Goal: Find specific page/section: Find specific page/section

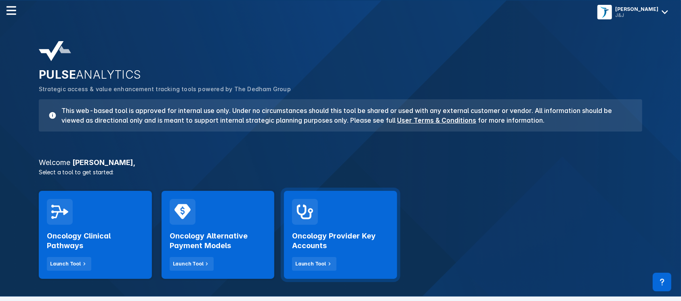
click at [301, 214] on icon at bounding box center [305, 212] width 16 height 15
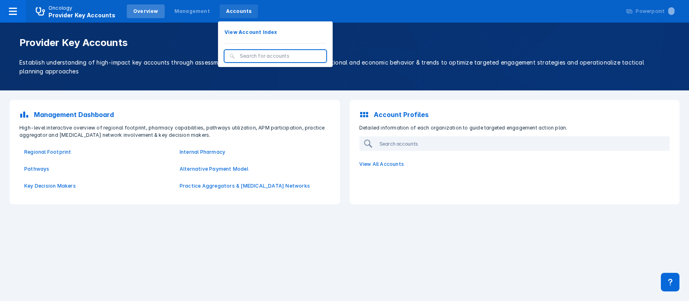
click at [226, 13] on div "Accounts" at bounding box center [239, 11] width 26 height 7
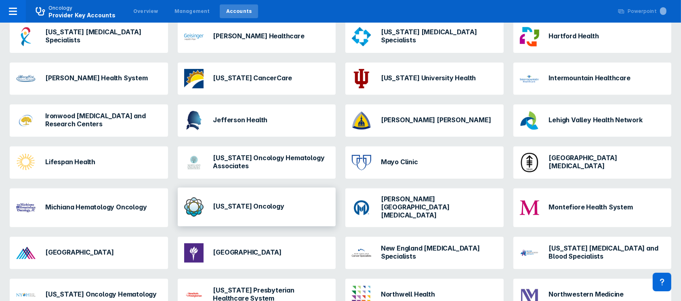
scroll to position [377, 0]
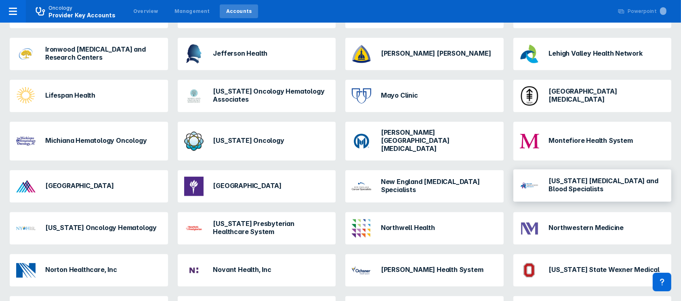
click at [581, 182] on h3 "[US_STATE] [MEDICAL_DATA] and Blood Specialists" at bounding box center [607, 185] width 116 height 16
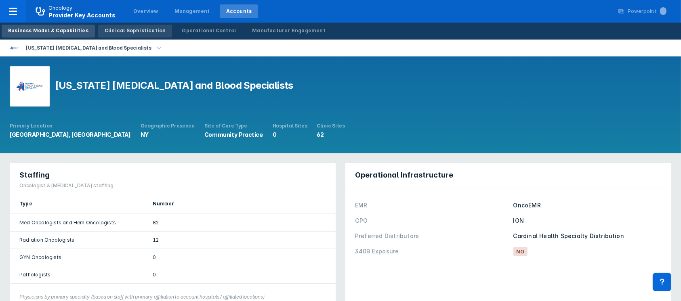
click at [119, 33] on div "Clinical Sophistication" at bounding box center [135, 30] width 61 height 7
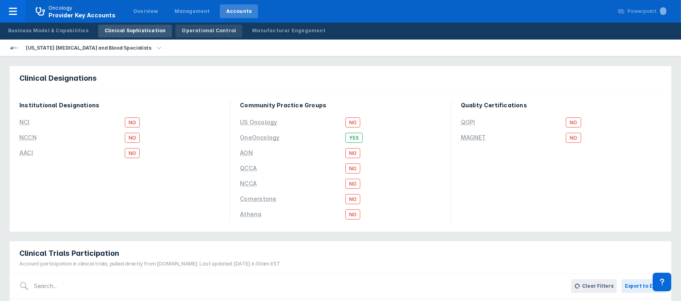
click at [190, 33] on div "Operational Control" at bounding box center [209, 30] width 54 height 7
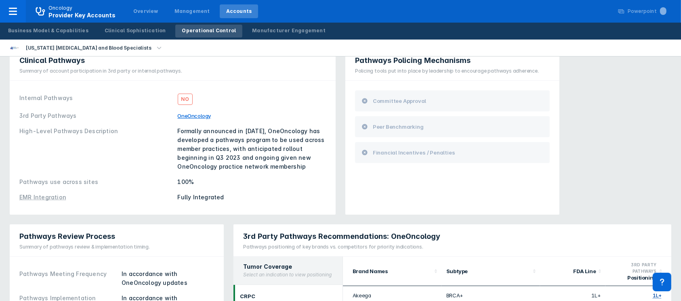
scroll to position [215, 0]
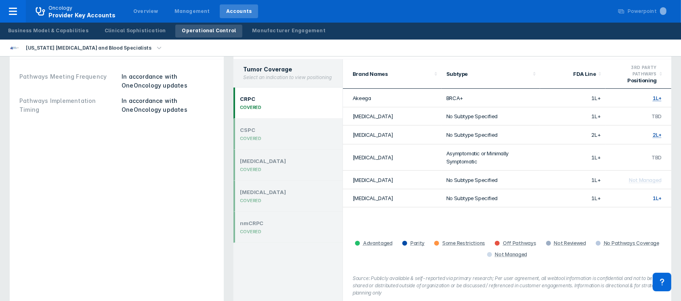
drag, startPoint x: 327, startPoint y: 277, endPoint x: 314, endPoint y: 270, distance: 15.4
click at [327, 277] on div "CRPC COVERED CSPC COVERED [MEDICAL_DATA] COVERED [MEDICAL_DATA] COVERED nmCRPC …" at bounding box center [287, 197] width 109 height 219
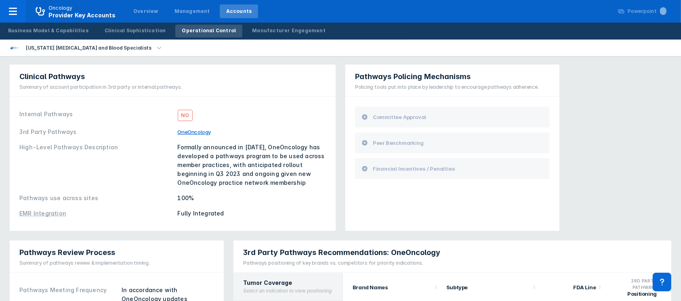
scroll to position [0, 0]
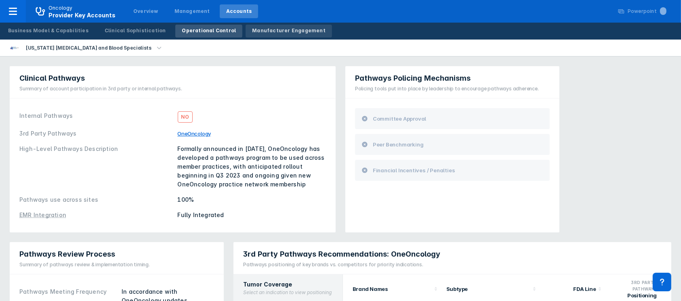
click at [290, 28] on div "Manufacturer Engagement" at bounding box center [288, 30] width 73 height 7
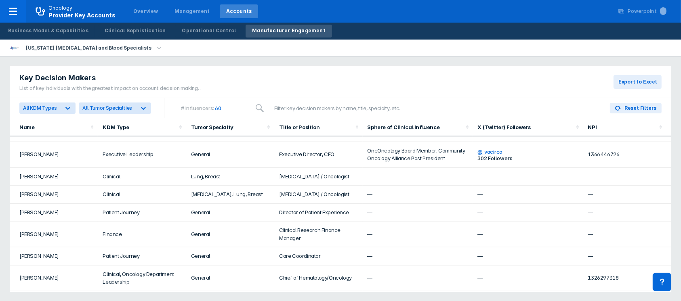
scroll to position [583, 0]
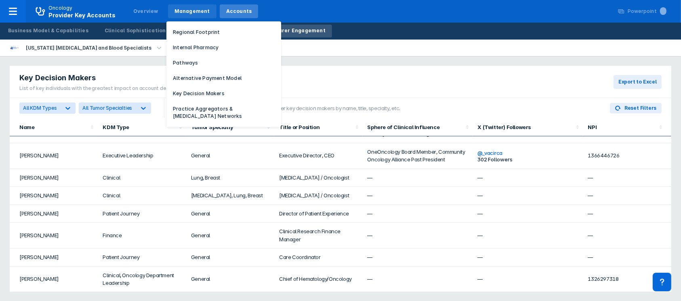
click at [180, 12] on div "Management" at bounding box center [192, 11] width 36 height 7
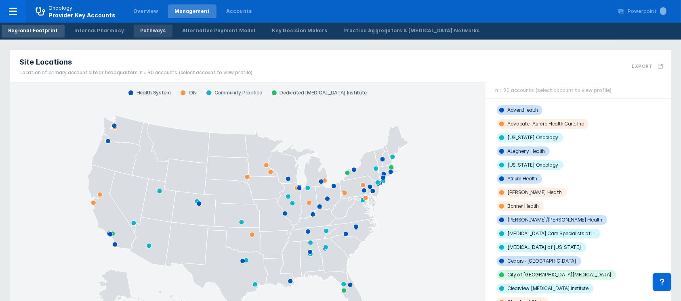
click at [145, 31] on div "Pathways" at bounding box center [153, 30] width 26 height 7
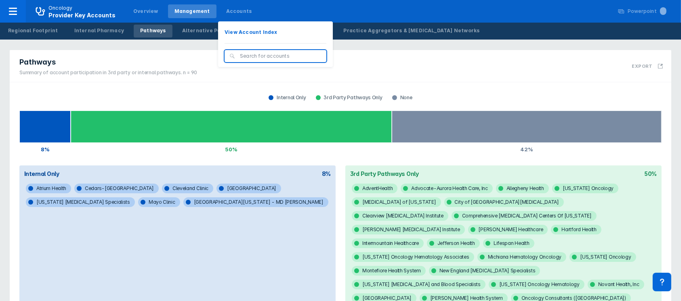
click at [240, 58] on input "search" at bounding box center [281, 55] width 82 height 7
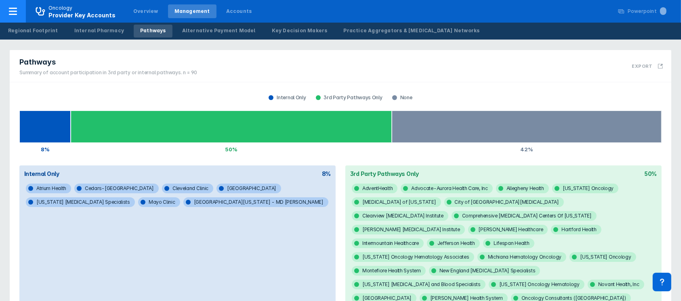
click at [15, 9] on icon at bounding box center [13, 11] width 10 height 10
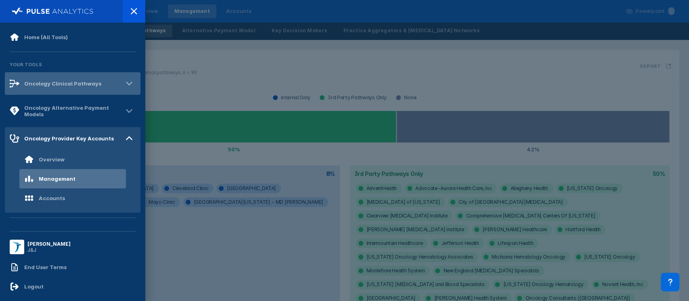
click at [57, 86] on div "Oncology Clinical Pathways" at bounding box center [62, 83] width 77 height 6
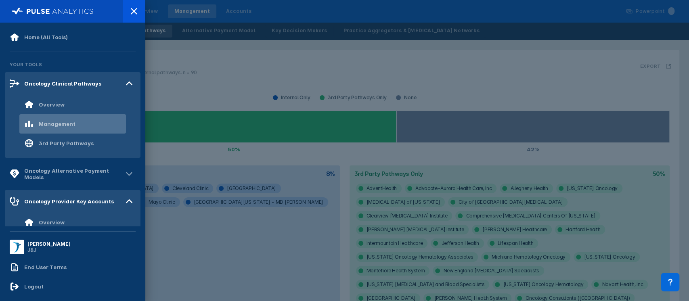
click at [57, 122] on div "Management" at bounding box center [57, 124] width 37 height 6
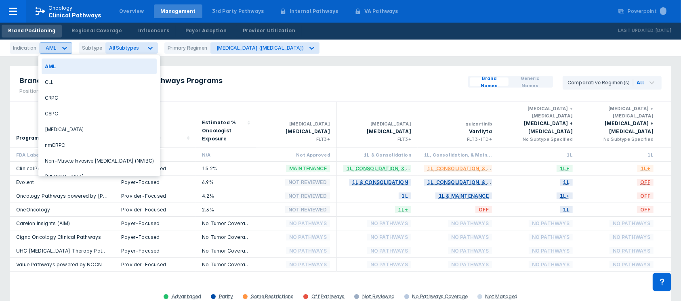
click at [64, 51] on icon at bounding box center [65, 48] width 8 height 8
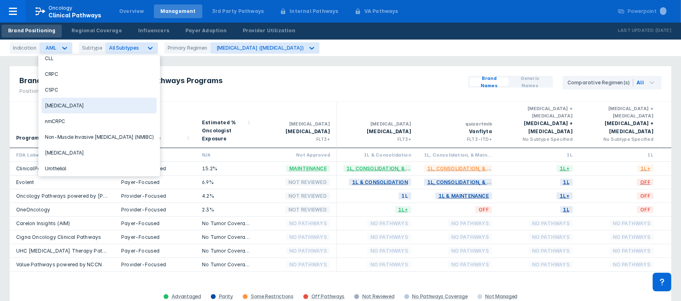
click at [71, 100] on div "[MEDICAL_DATA]" at bounding box center [99, 106] width 115 height 16
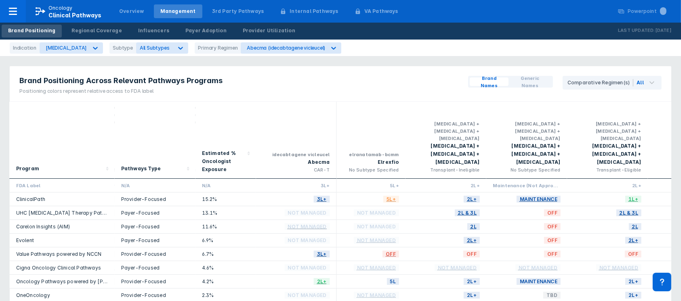
scroll to position [0, 977]
